Goal: Find contact information: Find contact information

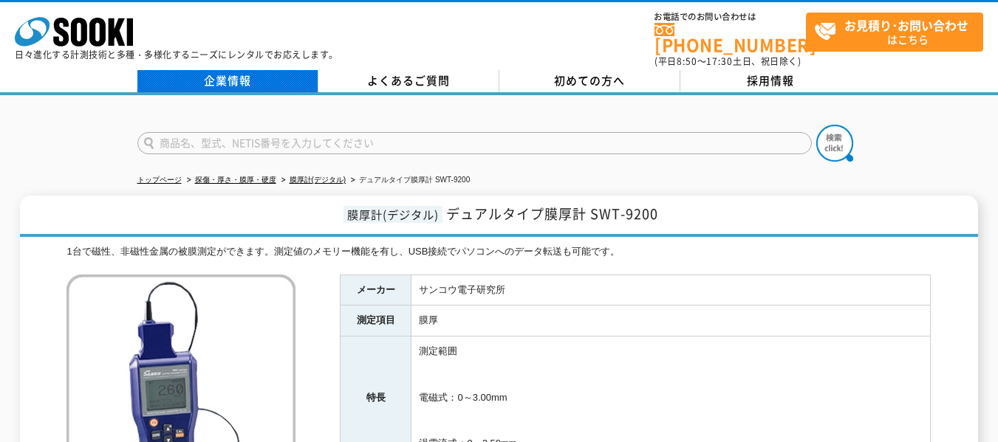
drag, startPoint x: 227, startPoint y: 67, endPoint x: 234, endPoint y: 69, distance: 7.5
click at [227, 70] on link "企業情報" at bounding box center [227, 81] width 181 height 22
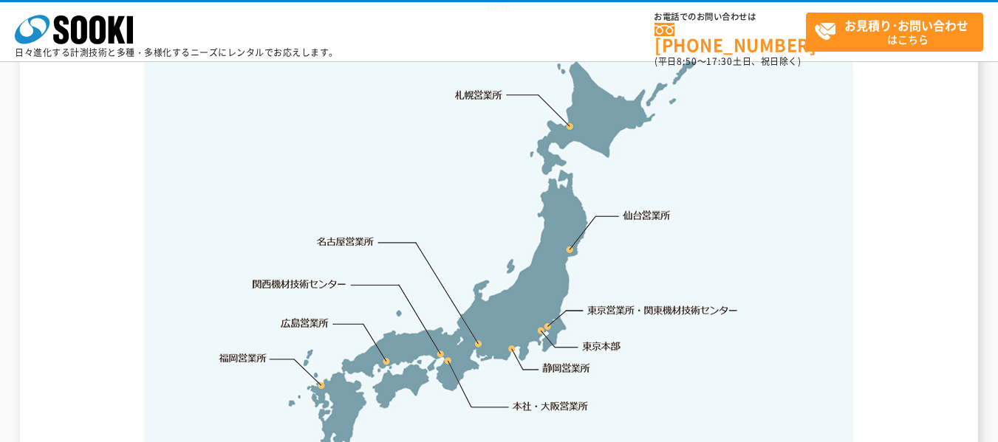
scroll to position [3176, 0]
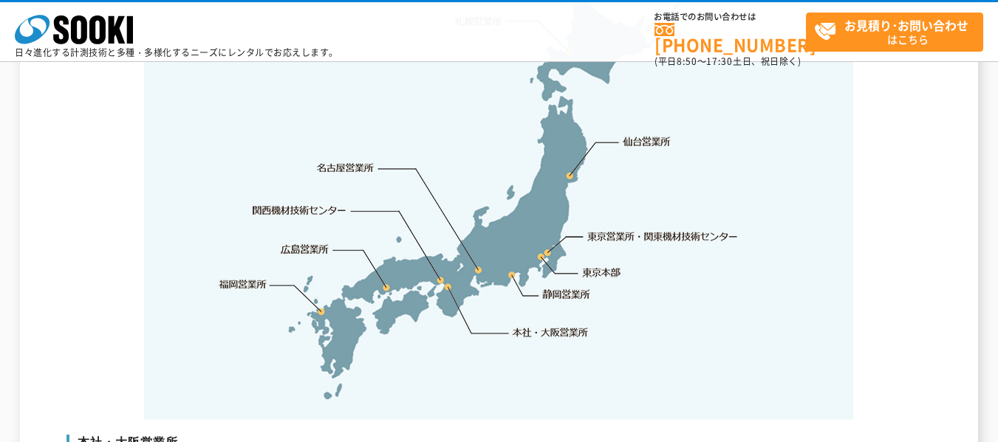
click at [252, 277] on link "福岡営業所" at bounding box center [243, 284] width 48 height 15
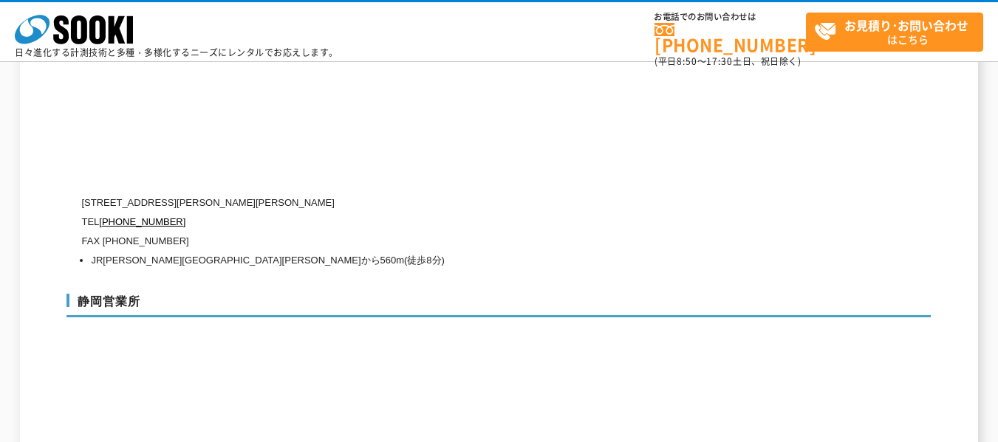
scroll to position [4334, 0]
